Goal: Find specific page/section: Find specific page/section

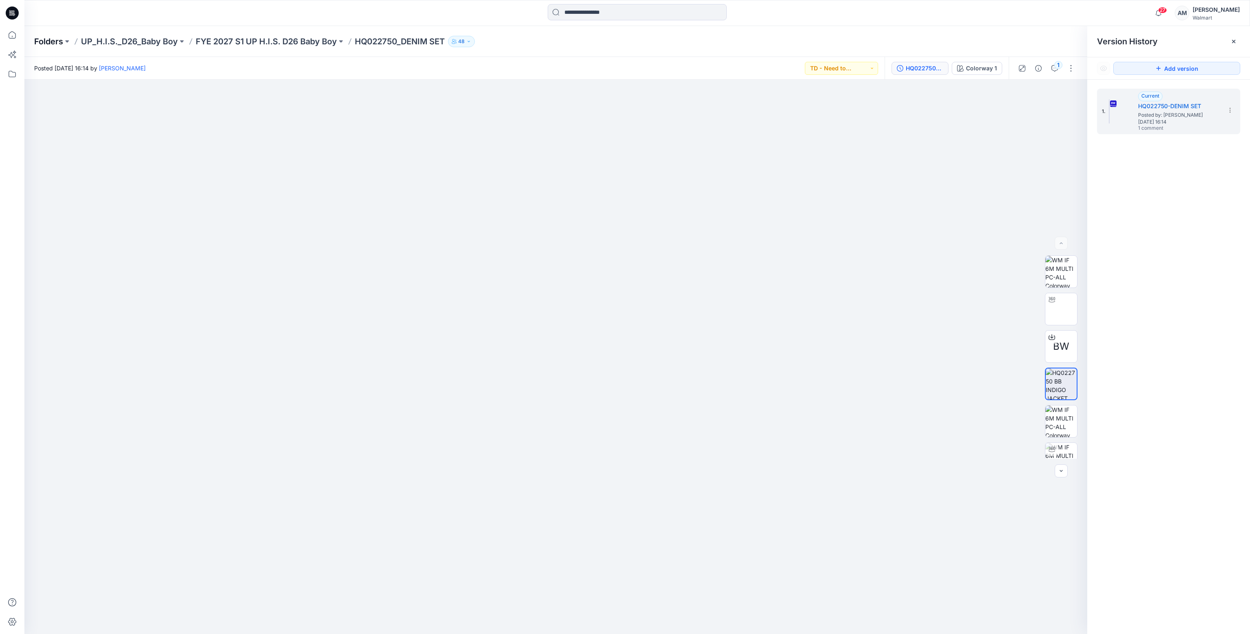
click at [48, 44] on p "Folders" at bounding box center [48, 41] width 29 height 11
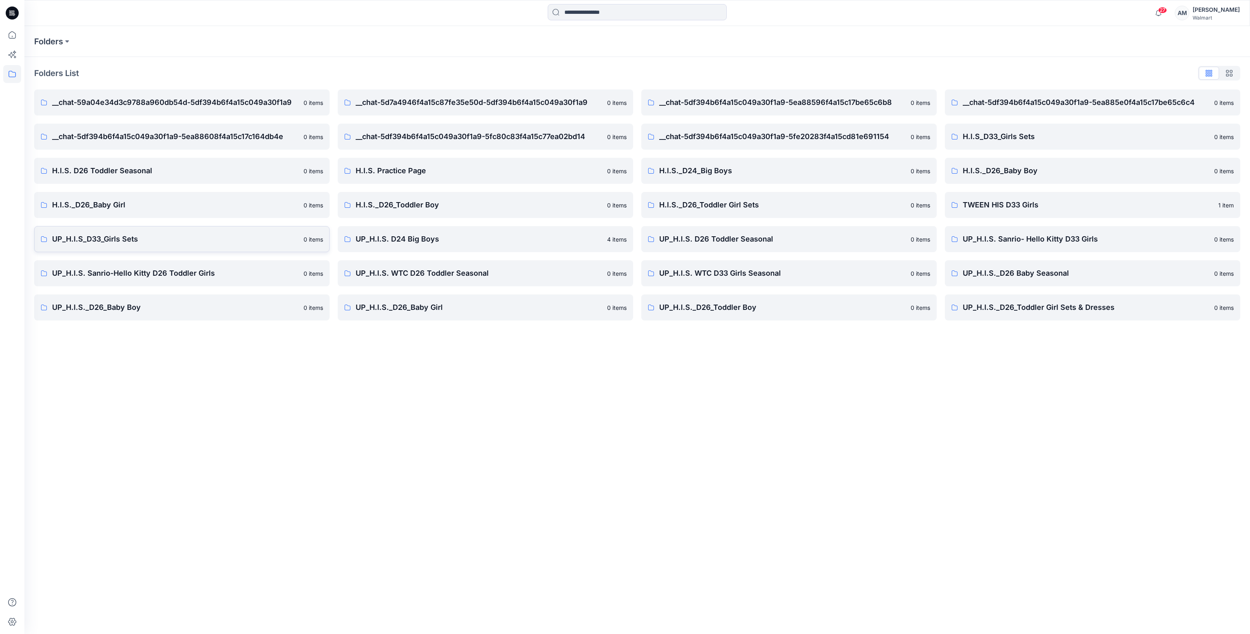
click at [148, 240] on p "UP_H.I.S_D33_Girls Sets" at bounding box center [175, 239] width 247 height 11
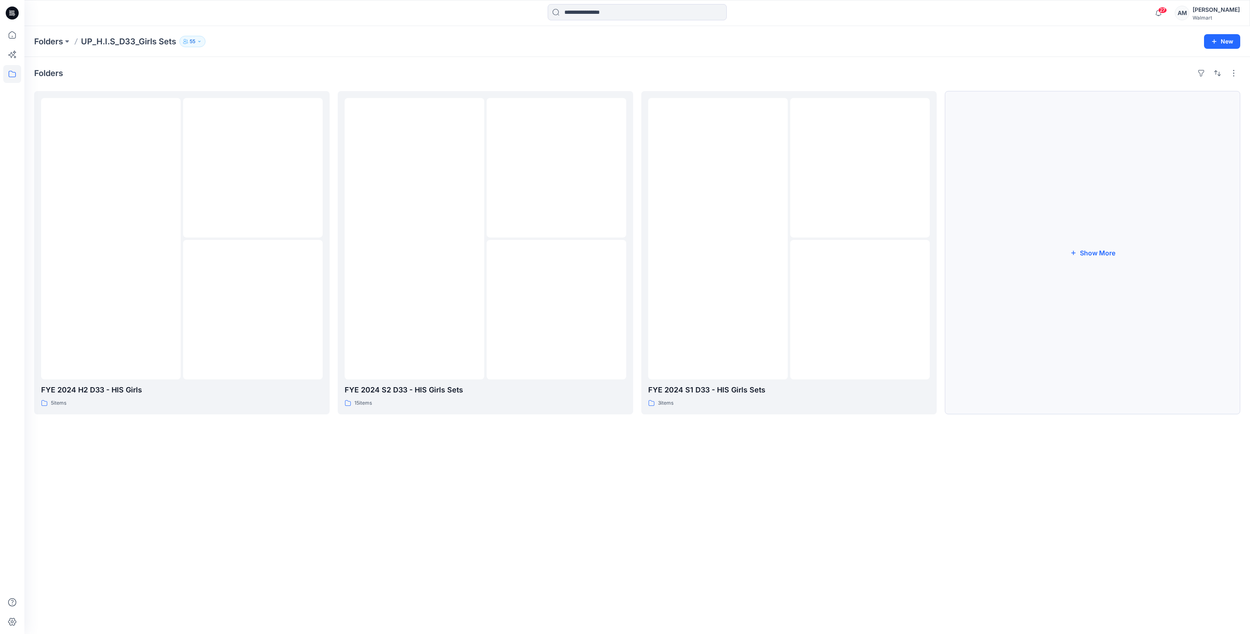
click at [1080, 256] on button "Show More" at bounding box center [1092, 252] width 295 height 323
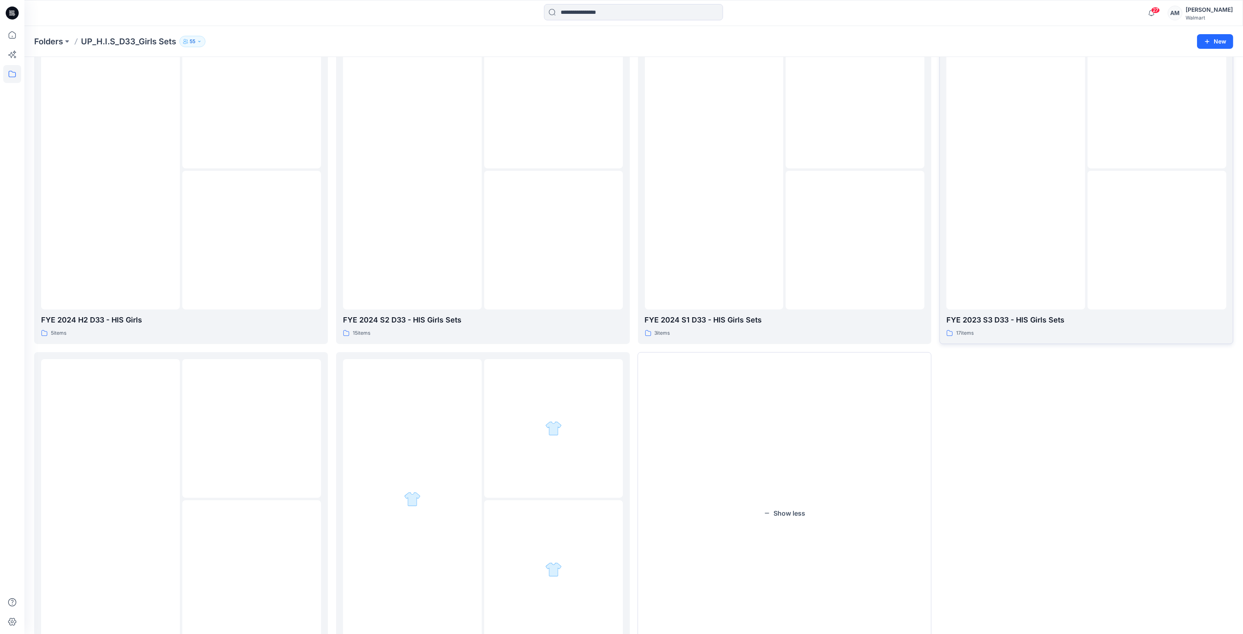
scroll to position [81, 0]
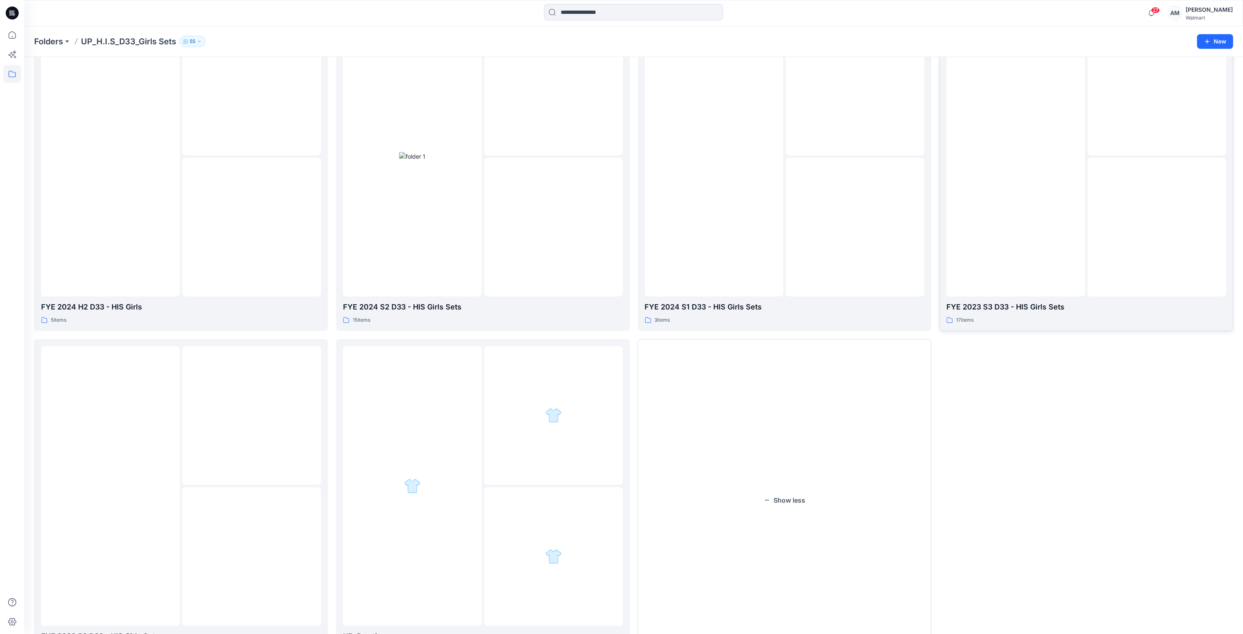
click at [1016, 157] on img at bounding box center [1016, 157] width 0 height 0
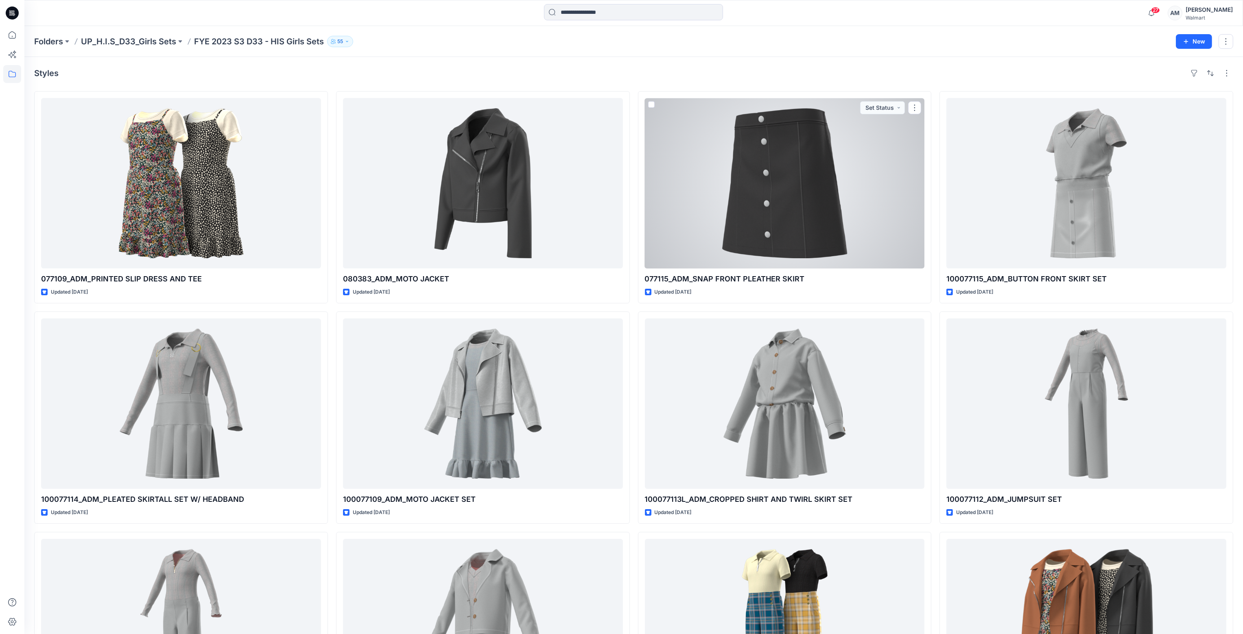
click at [786, 199] on div at bounding box center [785, 183] width 280 height 170
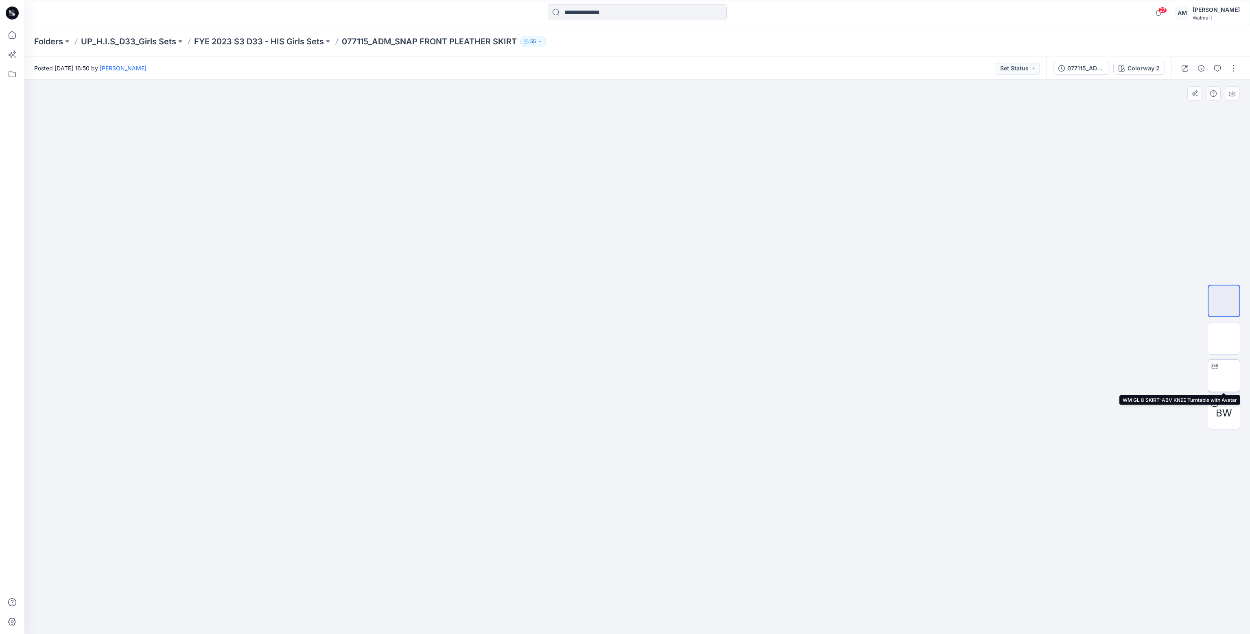
click at [1224, 376] on img at bounding box center [1224, 376] width 0 height 0
